Goal: Use online tool/utility: Utilize a website feature to perform a specific function

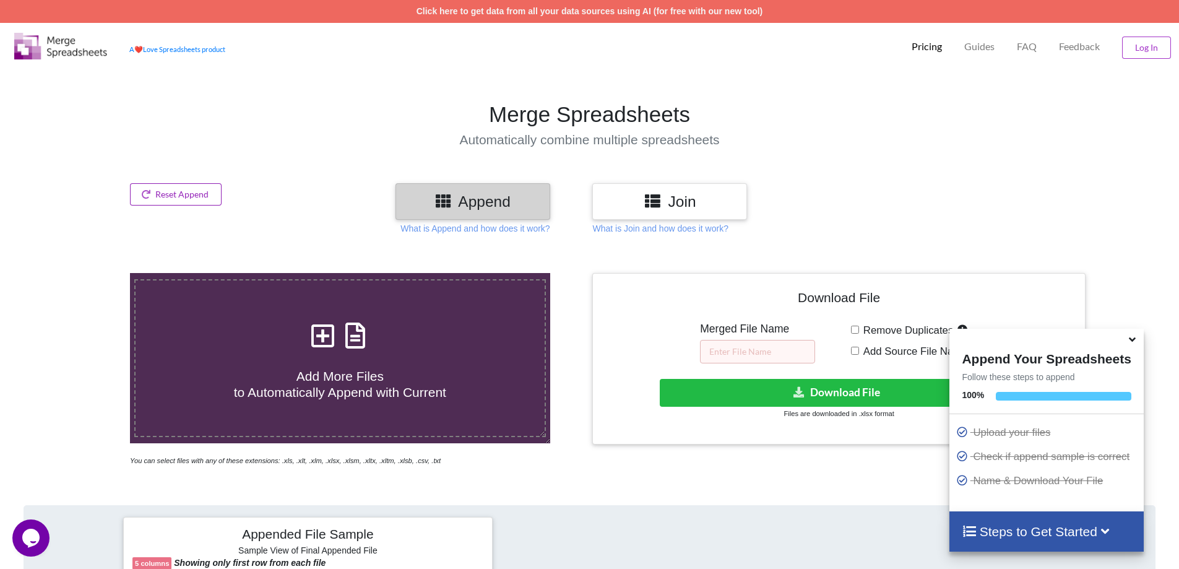
click at [190, 196] on button "Reset Append" at bounding box center [176, 194] width 92 height 22
click at [137, 136] on button "Reset Append" at bounding box center [142, 135] width 79 height 22
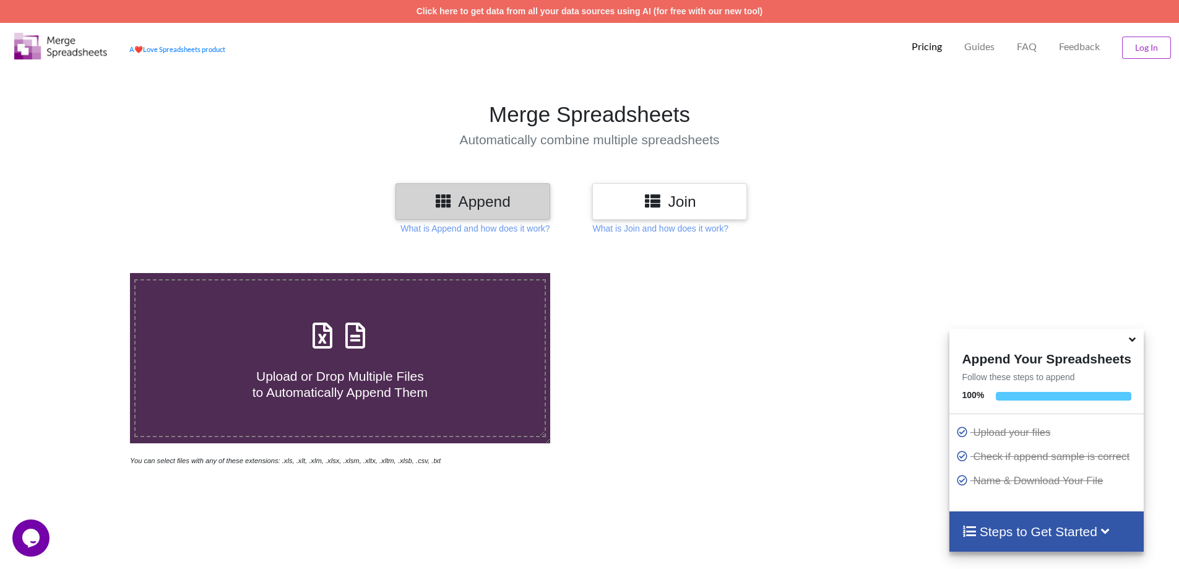
click at [299, 144] on h4 "Automatically combine multiple spreadsheets" at bounding box center [590, 139] width 1192 height 15
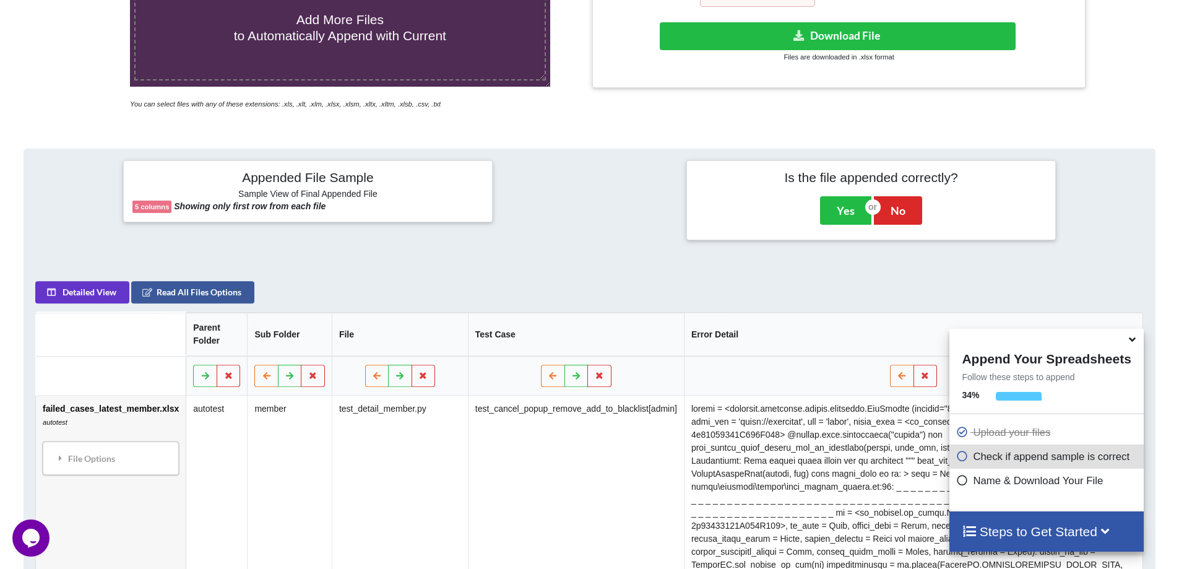
scroll to position [196, 0]
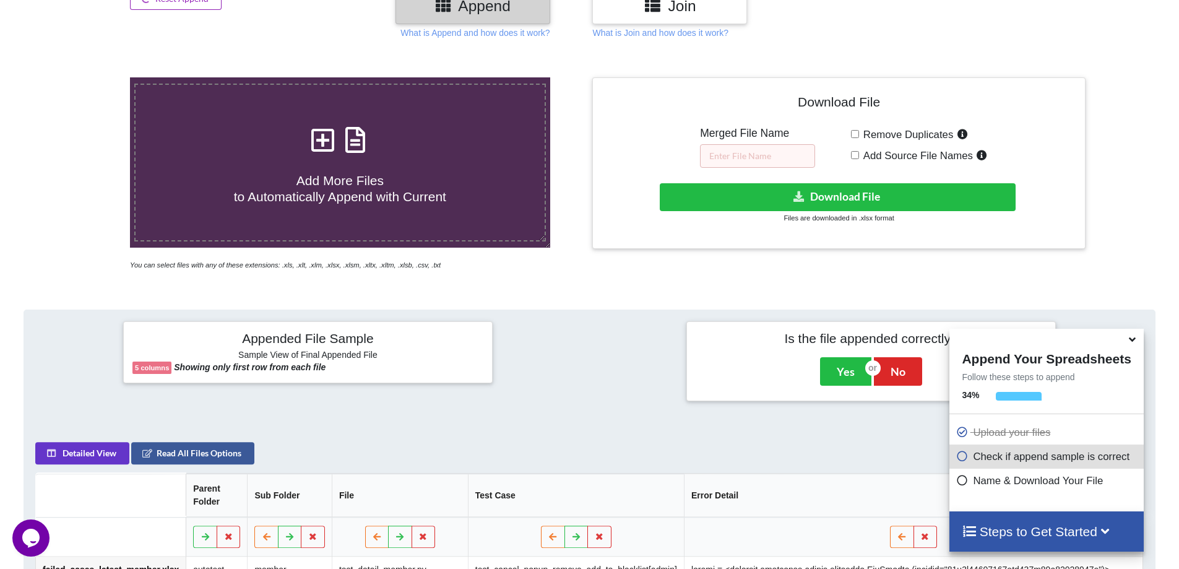
click at [154, 56] on button "Reset Append" at bounding box center [142, 65] width 79 height 22
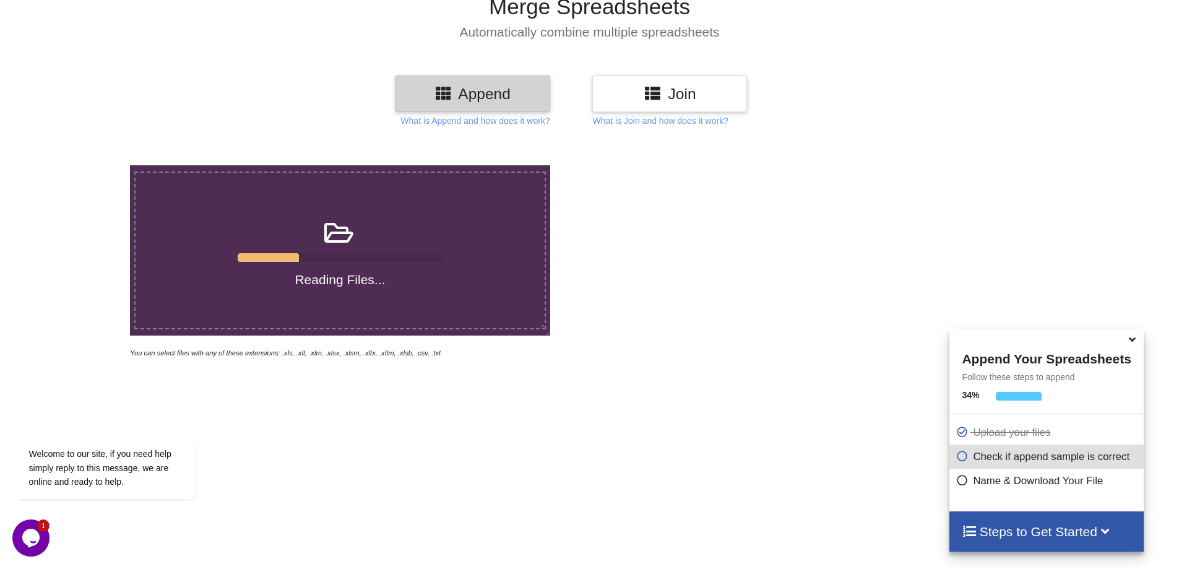
scroll to position [0, 0]
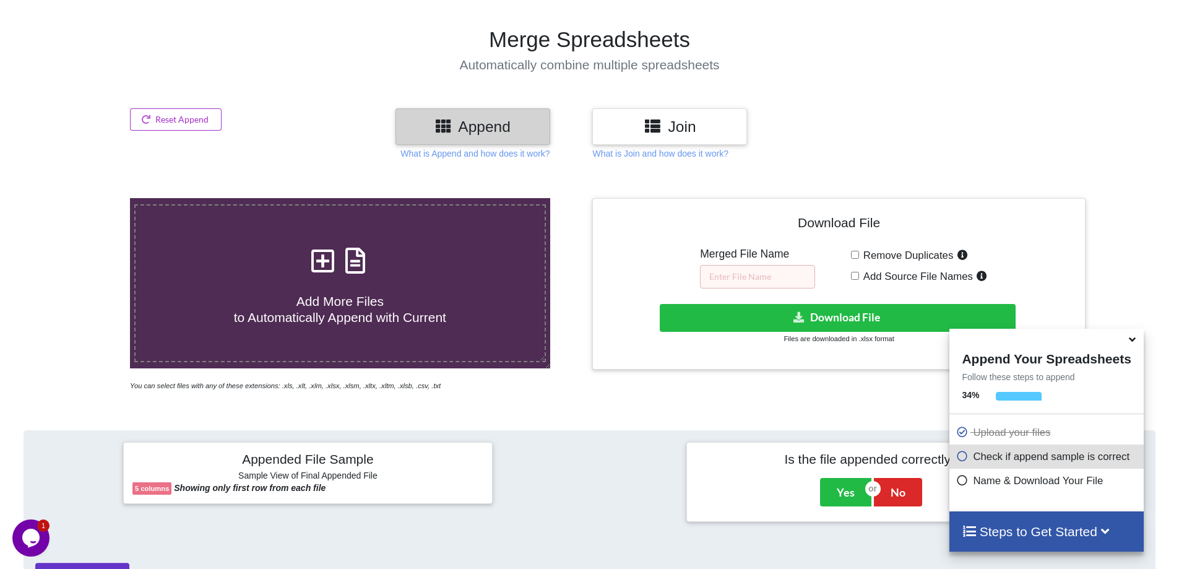
scroll to position [72, 0]
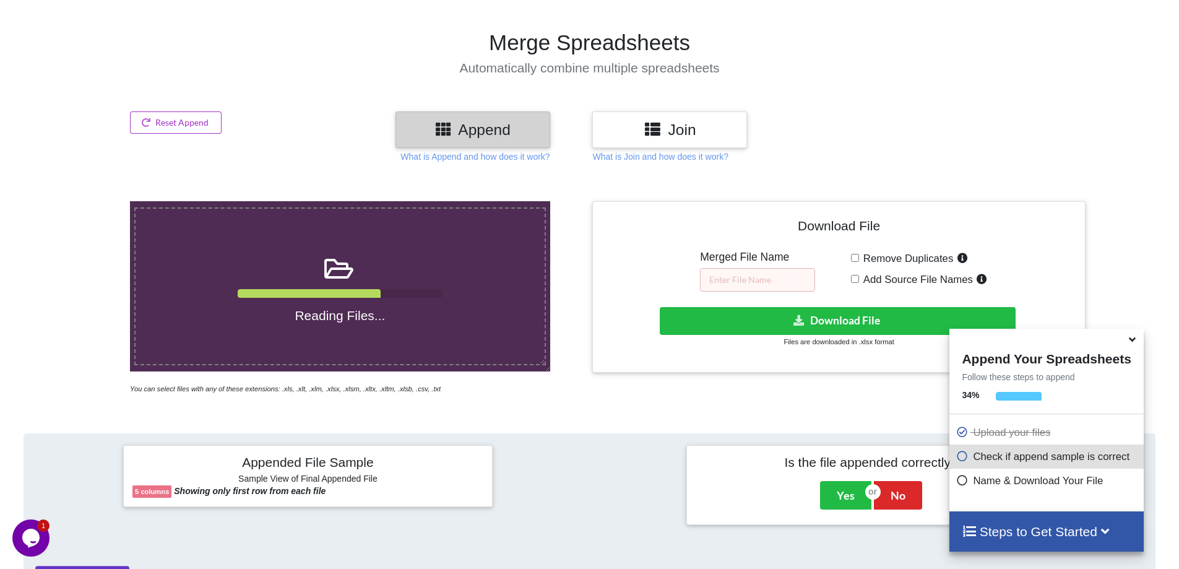
click at [30, 310] on div at bounding box center [41, 298] width 100 height 194
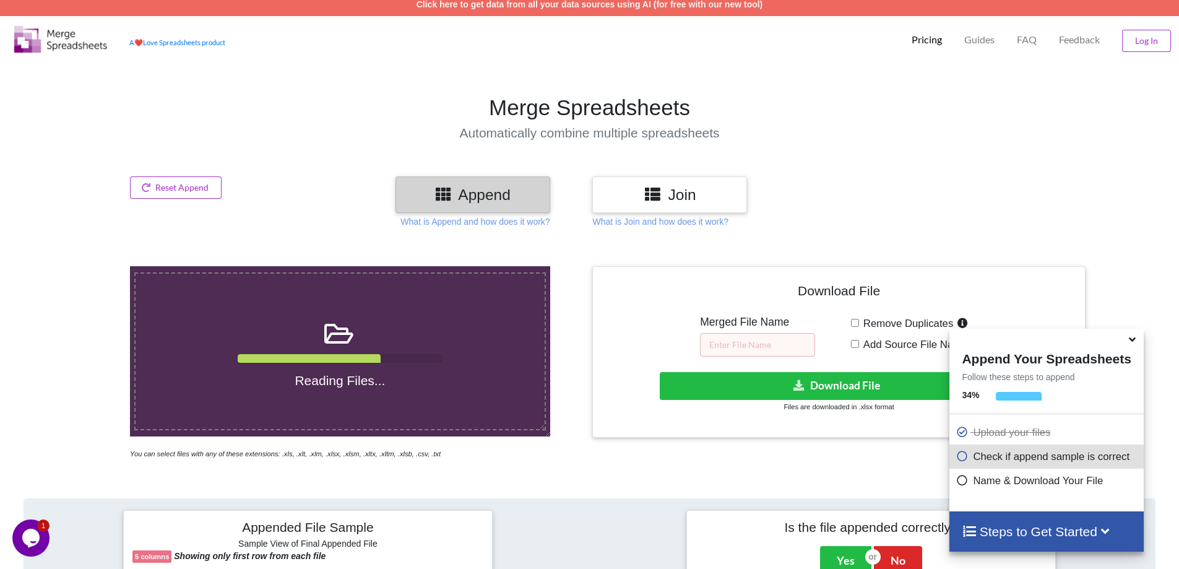
scroll to position [0, 0]
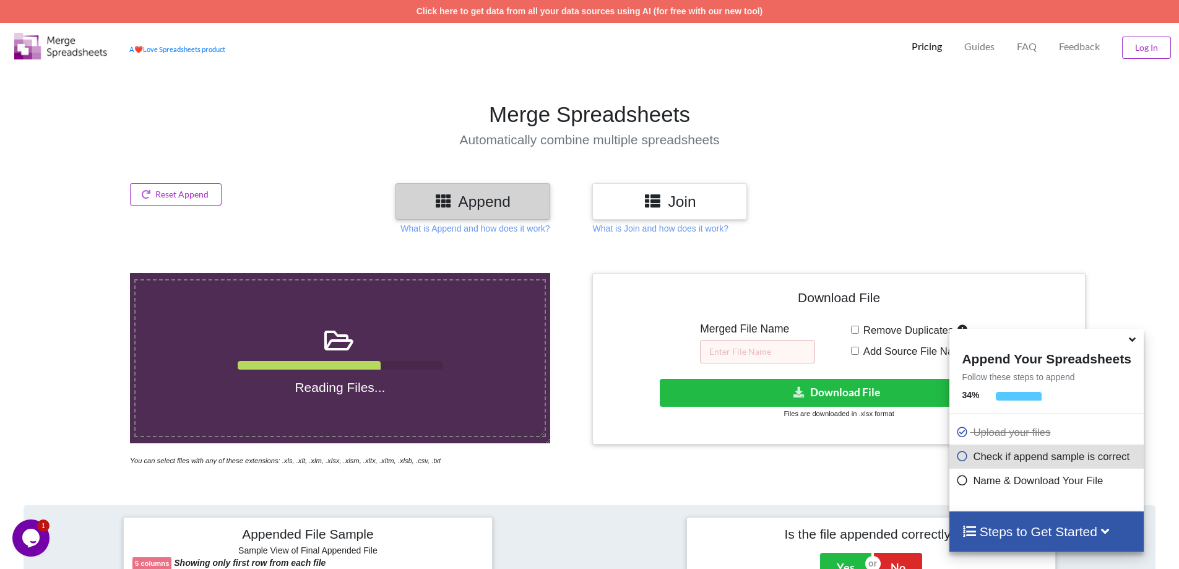
click at [54, 321] on div at bounding box center [41, 370] width 100 height 194
click at [339, 139] on h4 "Automatically combine multiple spreadsheets" at bounding box center [590, 139] width 1192 height 15
click at [30, 305] on div at bounding box center [41, 370] width 100 height 194
click at [61, 204] on div at bounding box center [41, 201] width 100 height 37
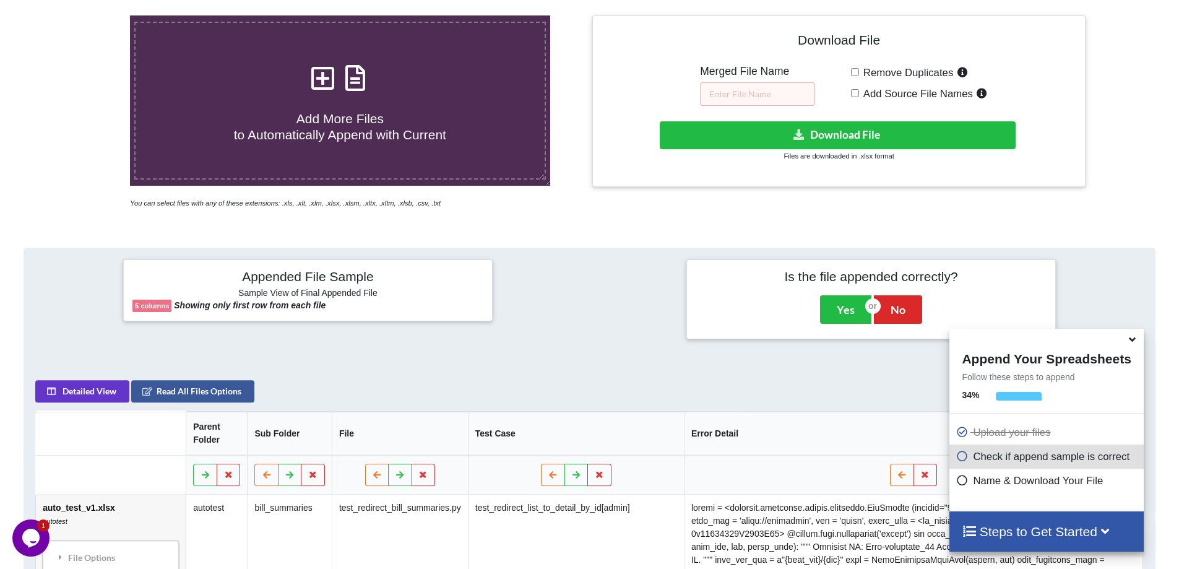
scroll to position [10, 0]
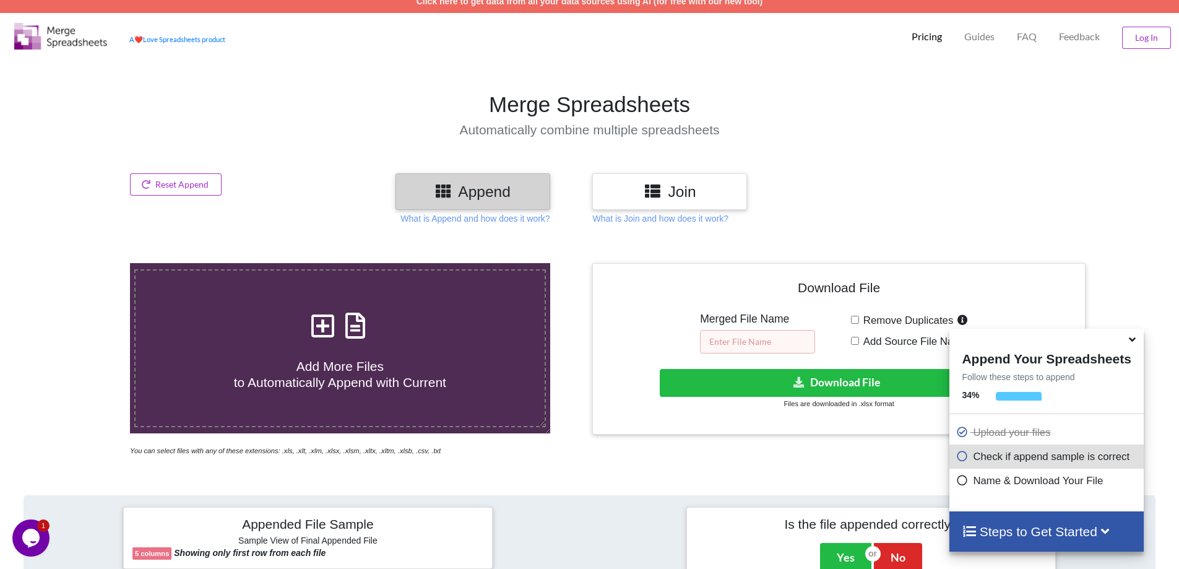
click at [731, 336] on input "text" at bounding box center [757, 342] width 115 height 24
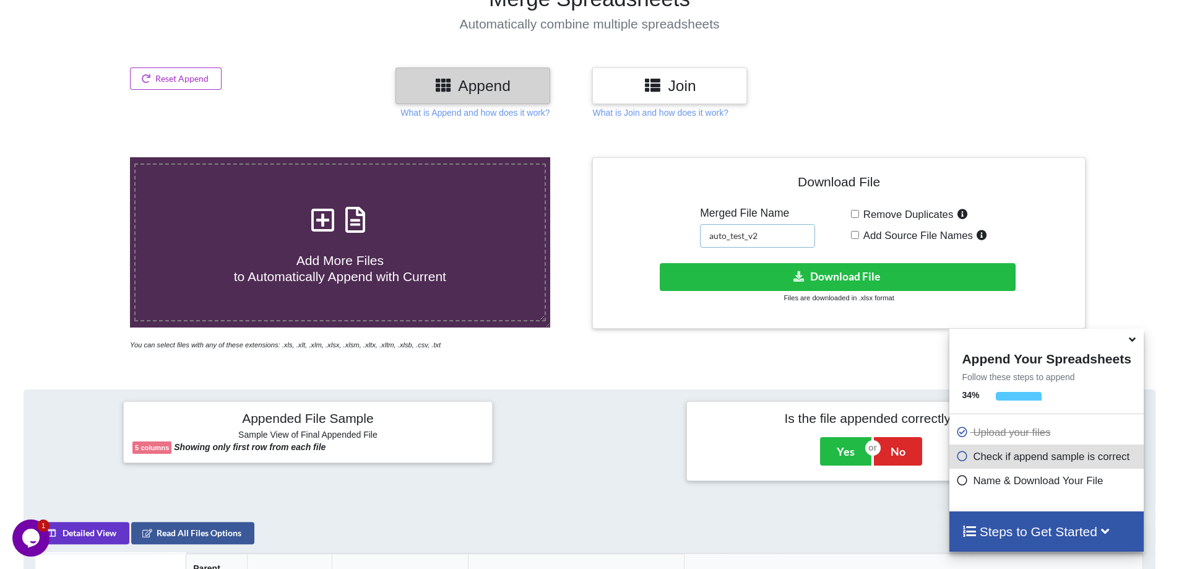
scroll to position [134, 0]
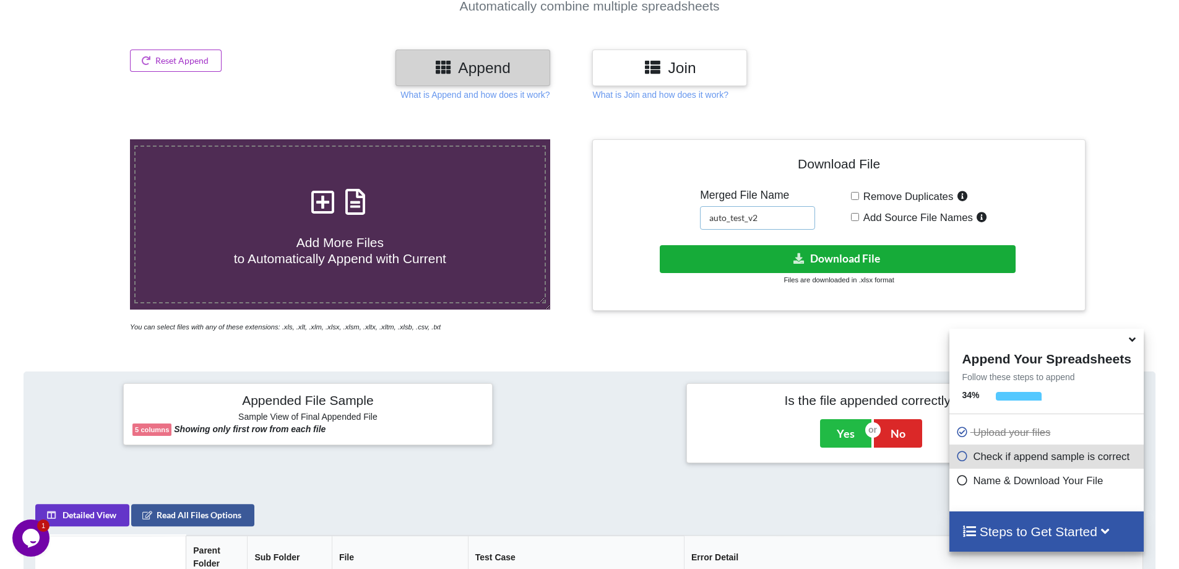
type input "auto_test_v2"
click at [808, 261] on button "Download File" at bounding box center [838, 259] width 356 height 28
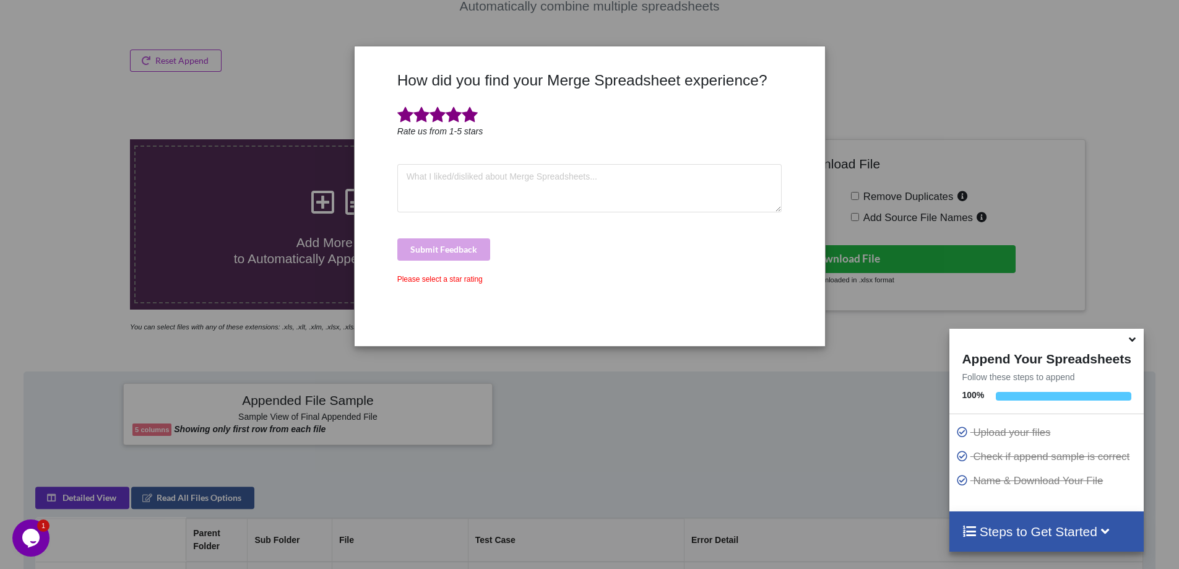
click at [472, 118] on span at bounding box center [470, 114] width 16 height 17
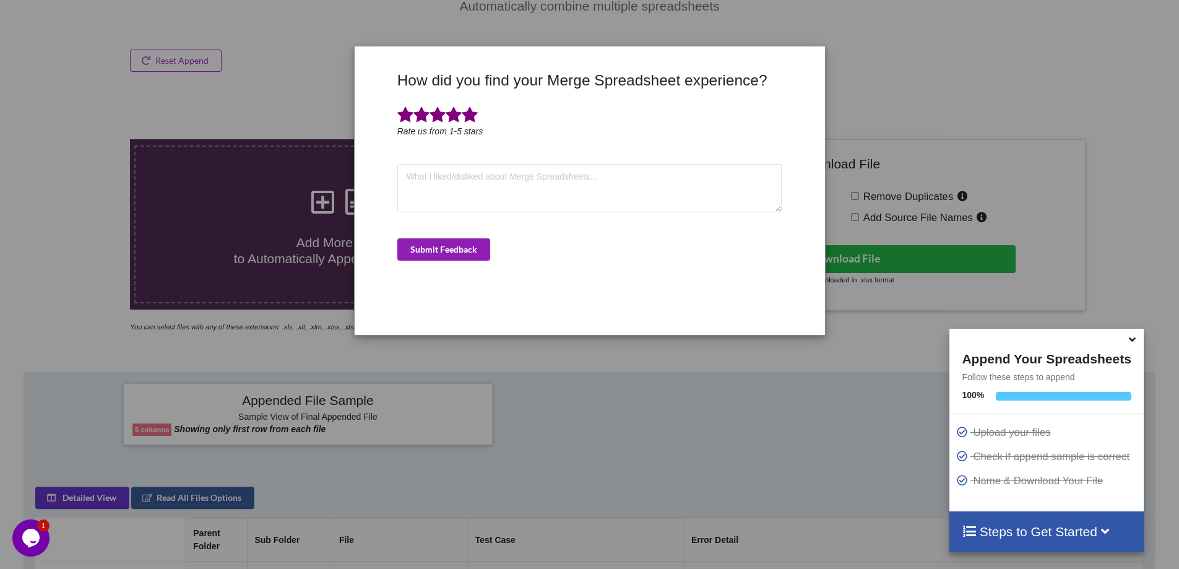
click at [454, 250] on button "Submit Feedback" at bounding box center [443, 249] width 93 height 22
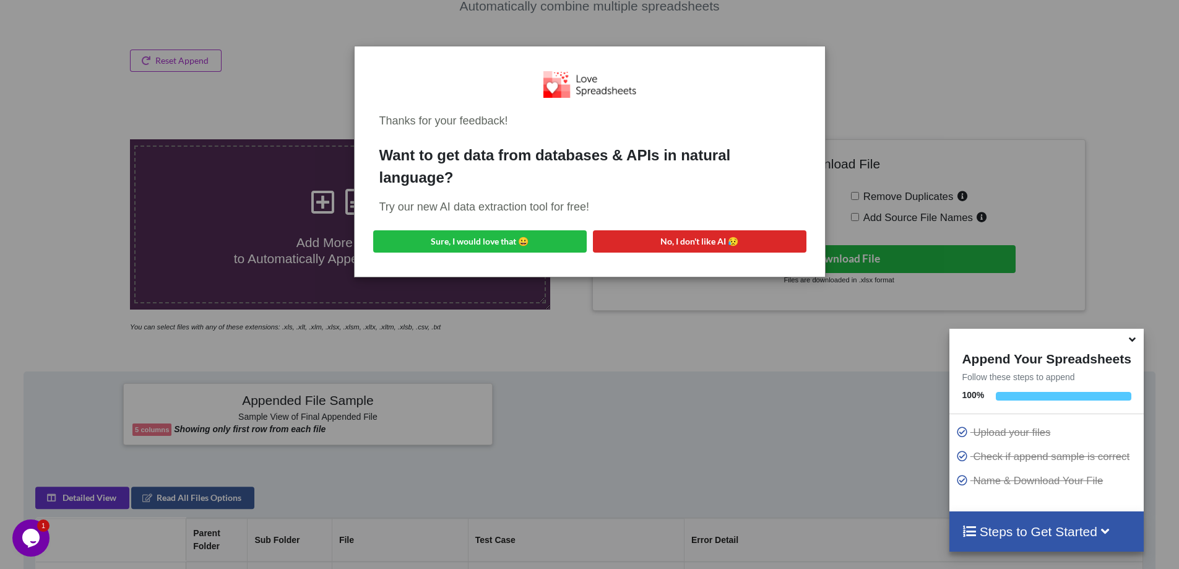
click at [1030, 75] on div "Thanks for your feedback! Want to get data from databases & APIs in natural lan…" at bounding box center [589, 284] width 1179 height 569
click at [741, 215] on div "Try our new AI data extraction tool for free!" at bounding box center [590, 207] width 421 height 17
click at [739, 249] on button "No, I don't like AI 😥" at bounding box center [700, 241] width 214 height 22
